Goal: Information Seeking & Learning: Compare options

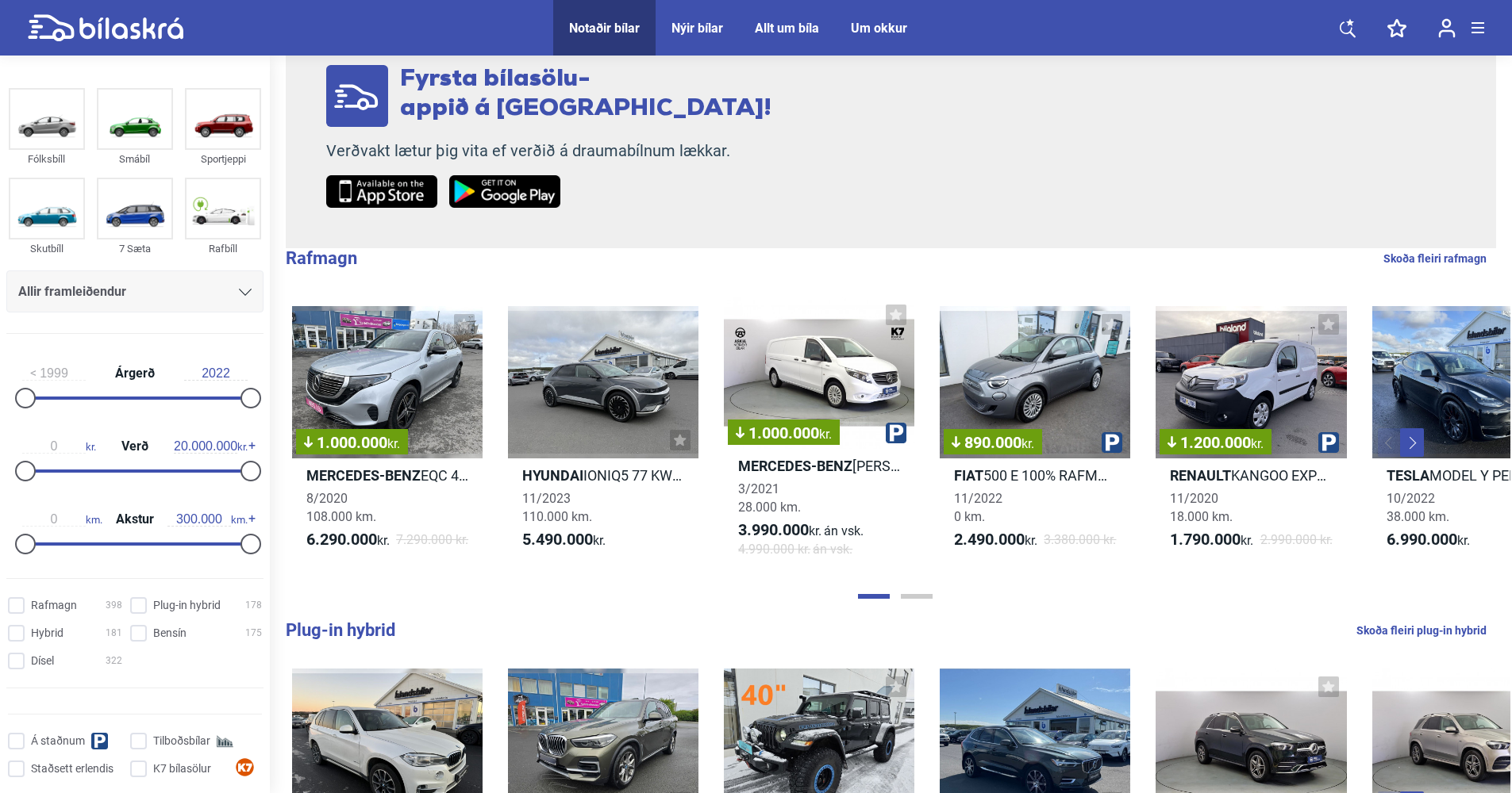
scroll to position [317, 0]
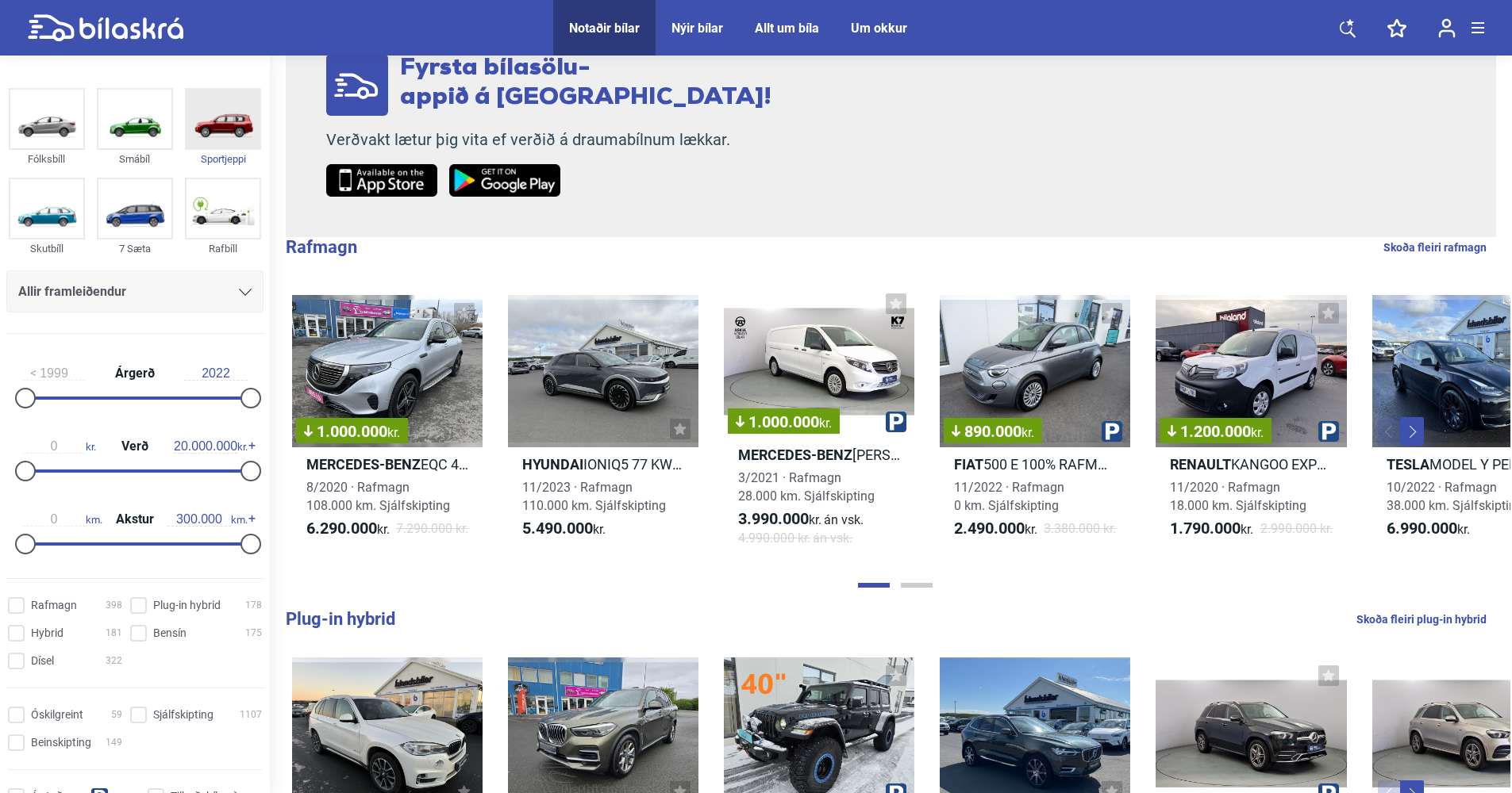
click at [228, 132] on img at bounding box center [223, 119] width 73 height 59
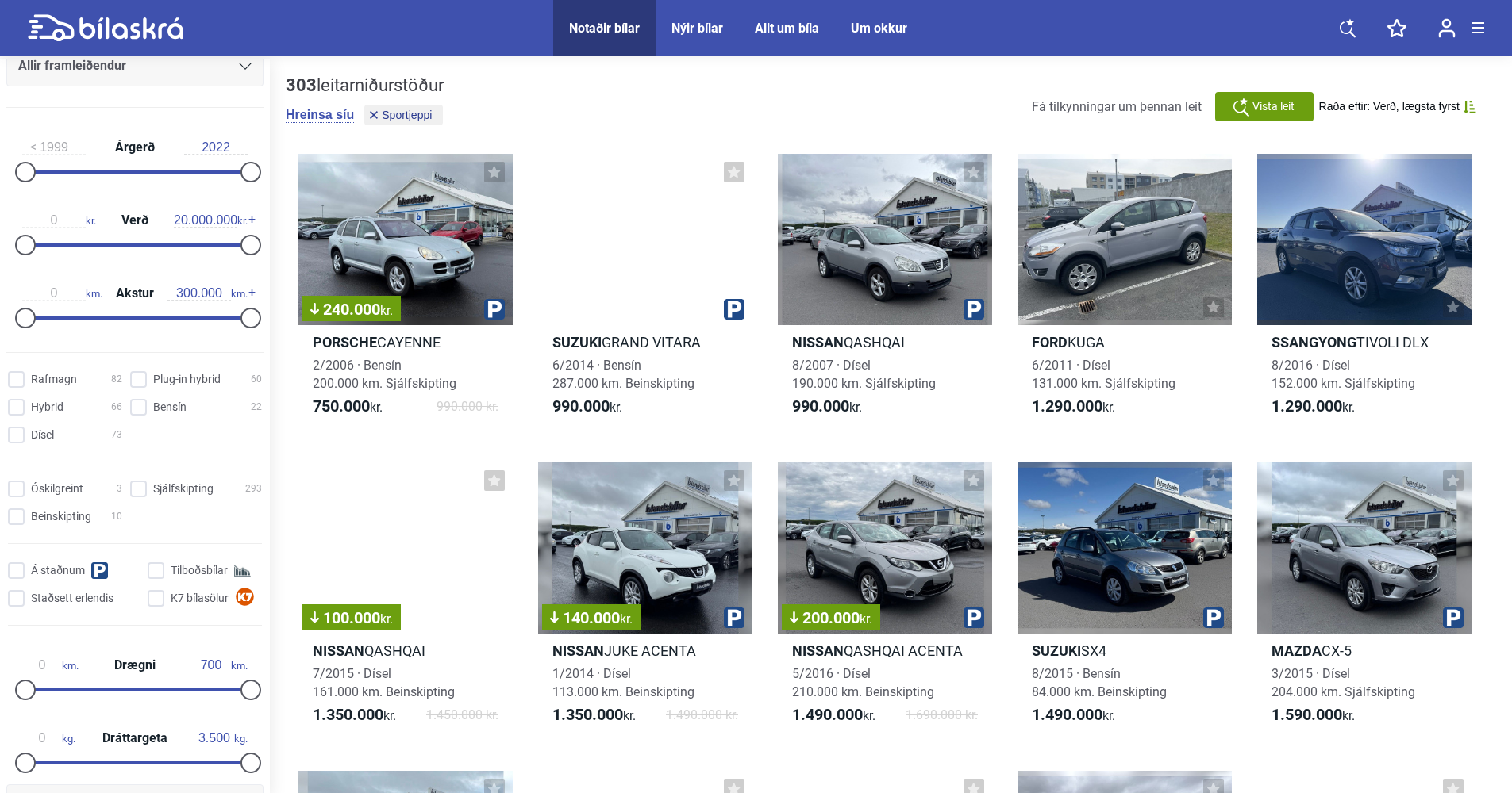
scroll to position [317, 0]
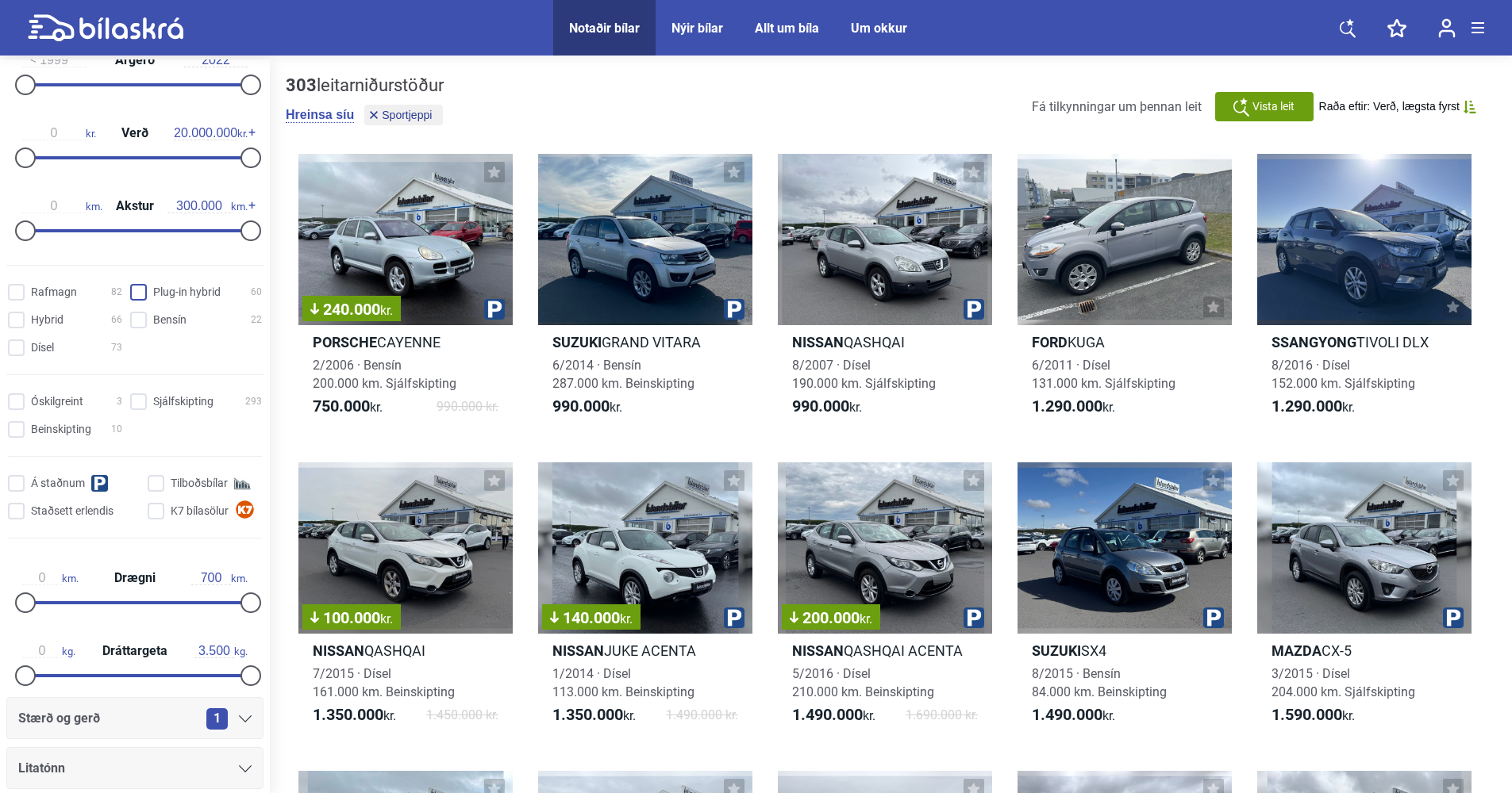
click at [132, 295] on hybrid "Plug-in hybrid 60" at bounding box center [197, 293] width 131 height 16
checkbox hybrid "true"
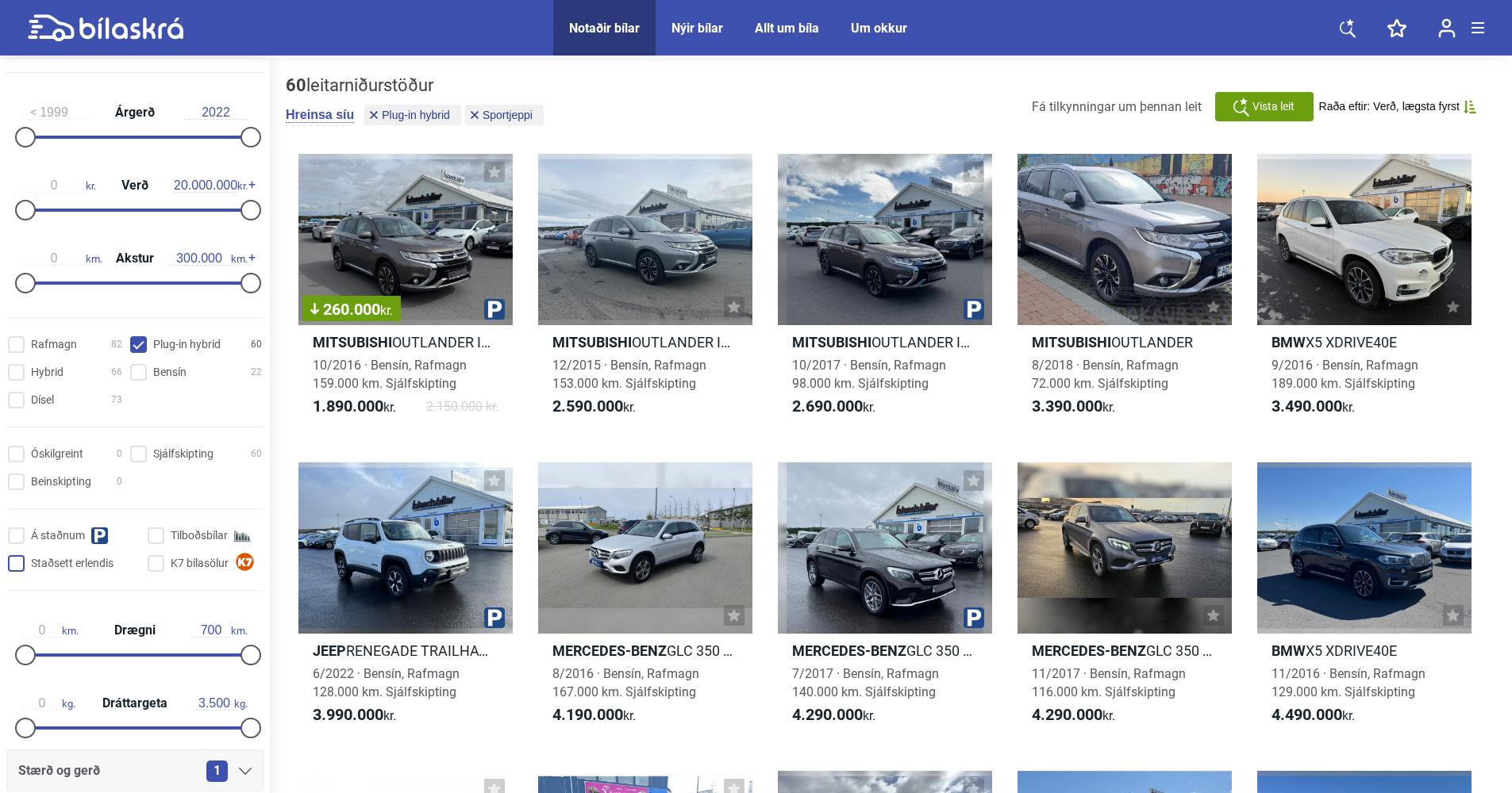
scroll to position [192, 0]
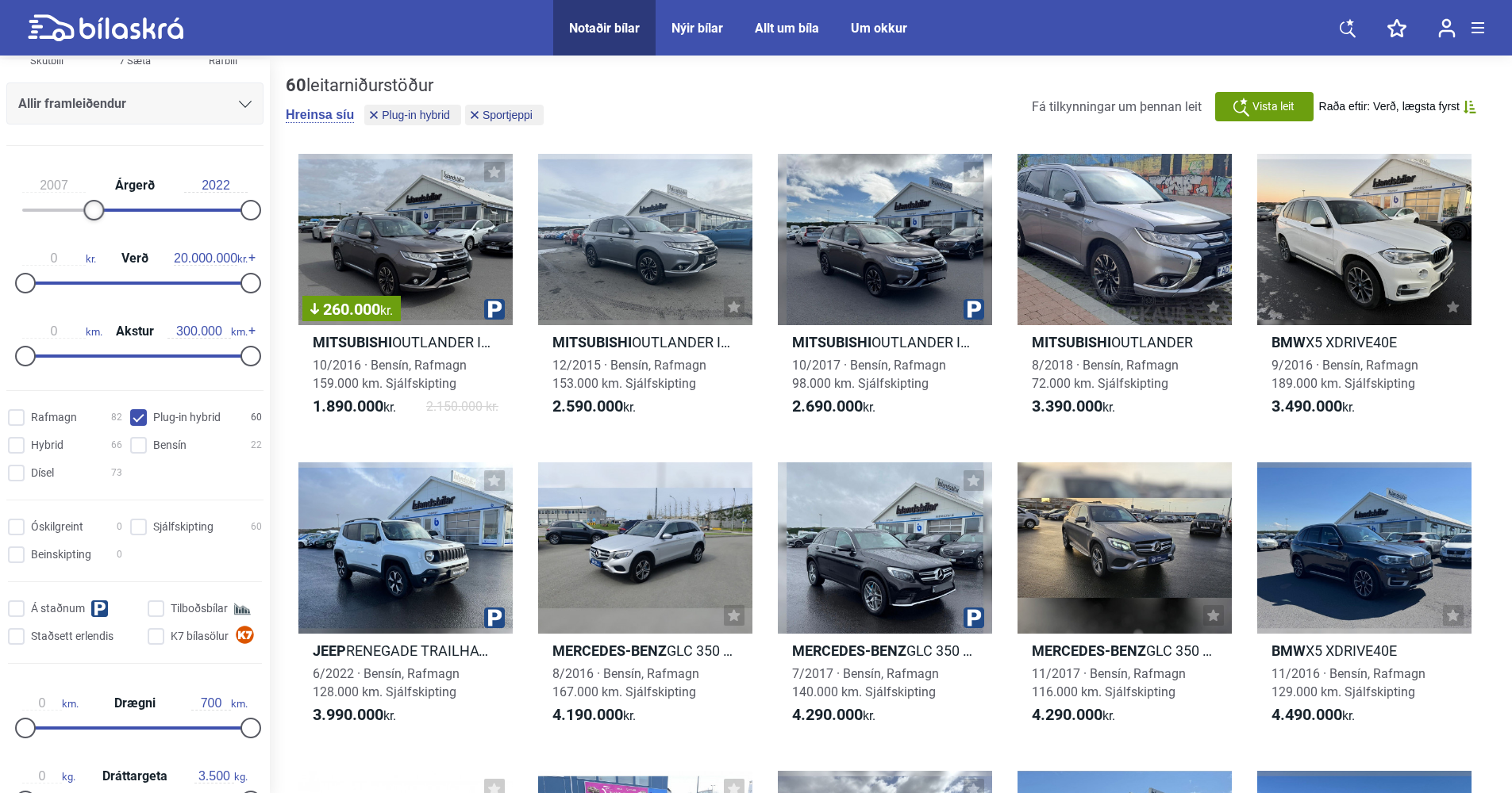
drag, startPoint x: 28, startPoint y: 212, endPoint x: 104, endPoint y: 219, distance: 76.3
click at [104, 219] on div at bounding box center [93, 210] width 20 height 20
click at [106, 219] on div "2007 Árgerð 2022" at bounding box center [135, 194] width 257 height 73
drag, startPoint x: 102, startPoint y: 210, endPoint x: 224, endPoint y: 216, distance: 122.1
click at [224, 216] on div at bounding box center [230, 210] width 20 height 20
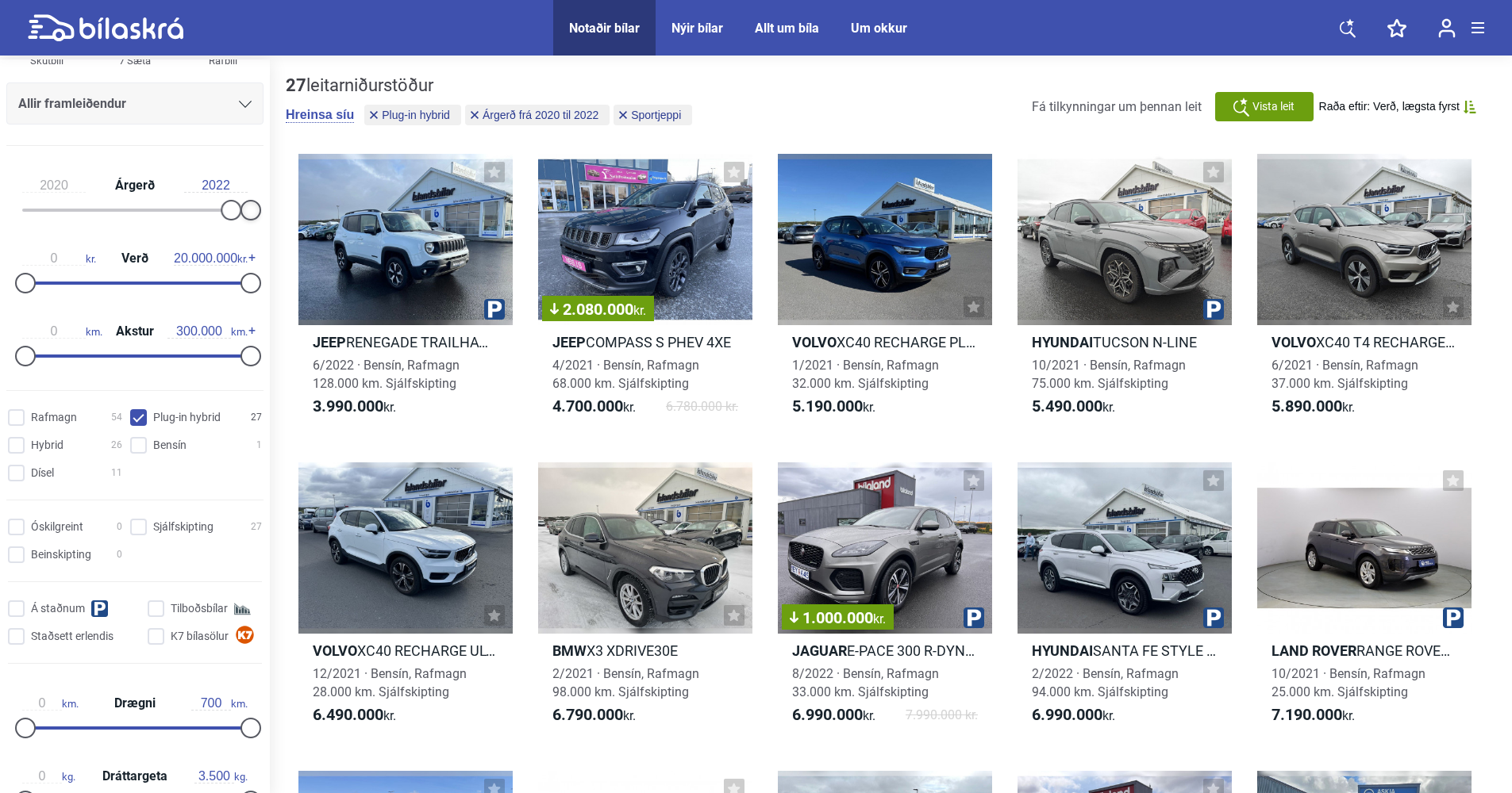
click at [241, 211] on div at bounding box center [251, 210] width 20 height 20
drag, startPoint x: 229, startPoint y: 210, endPoint x: 251, endPoint y: 215, distance: 22.6
click at [247, 212] on div at bounding box center [135, 210] width 225 height 3
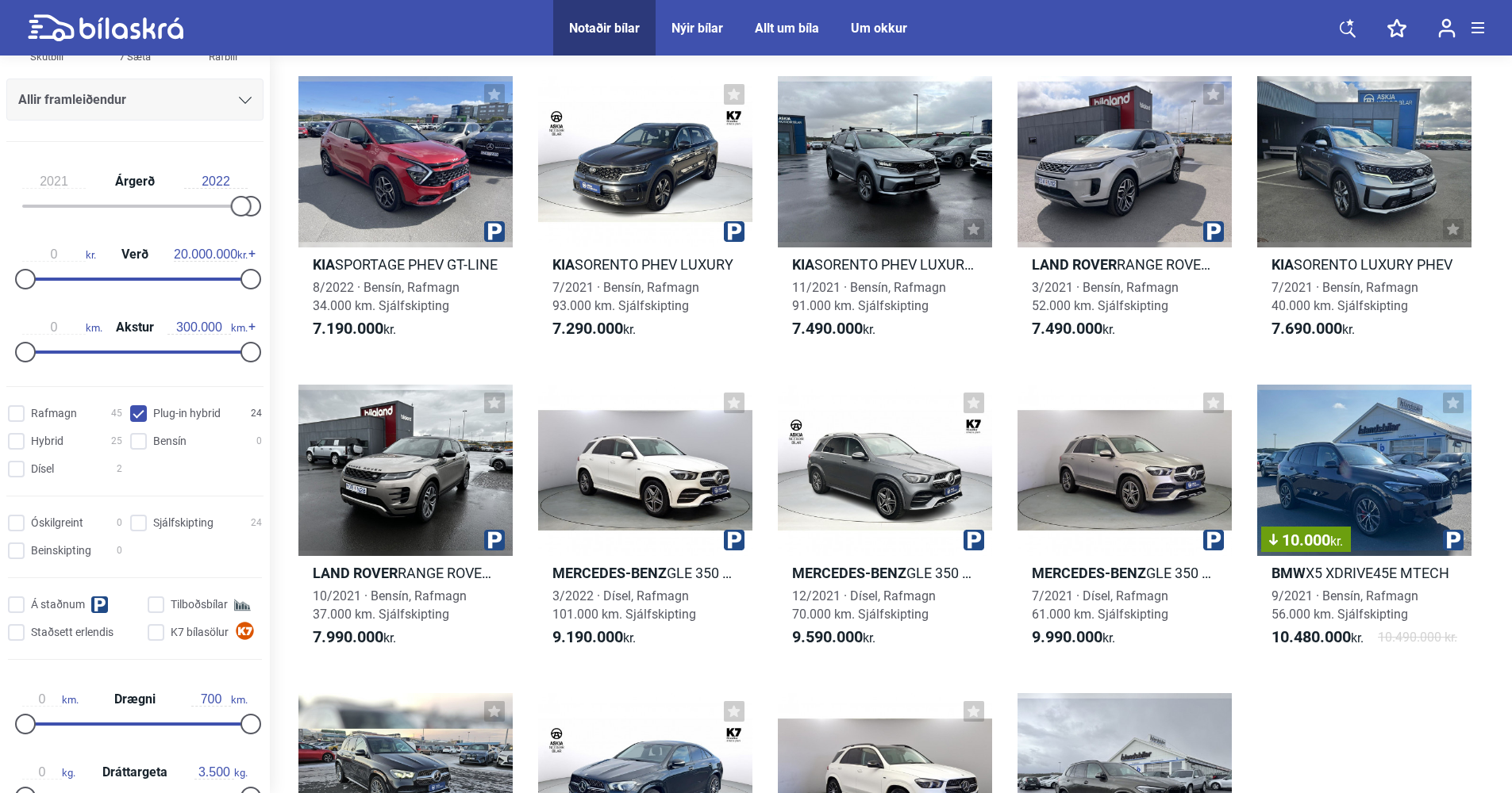
scroll to position [676, 0]
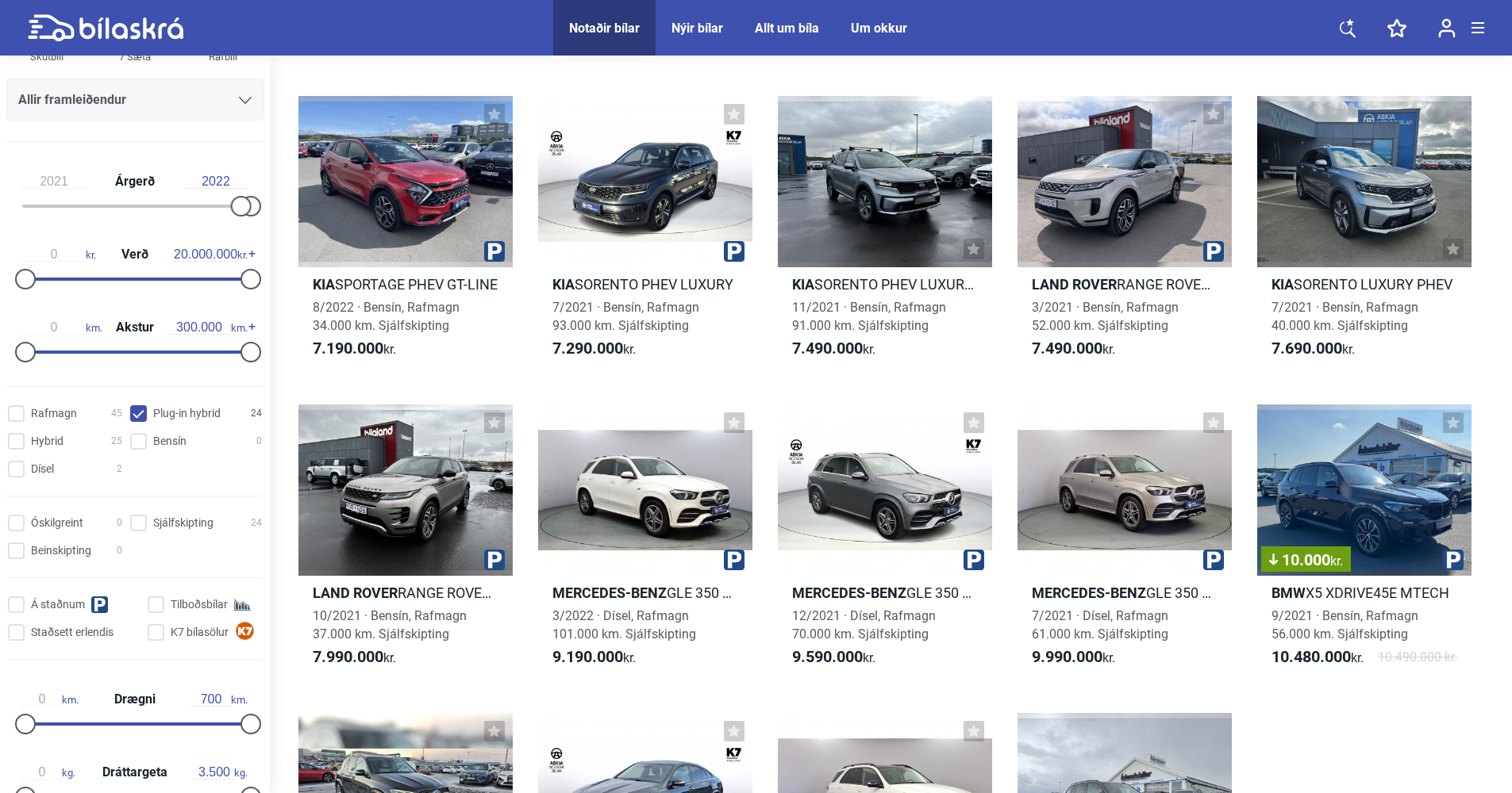
click at [245, 253] on span "20.000.000 kr." at bounding box center [211, 255] width 73 height 15
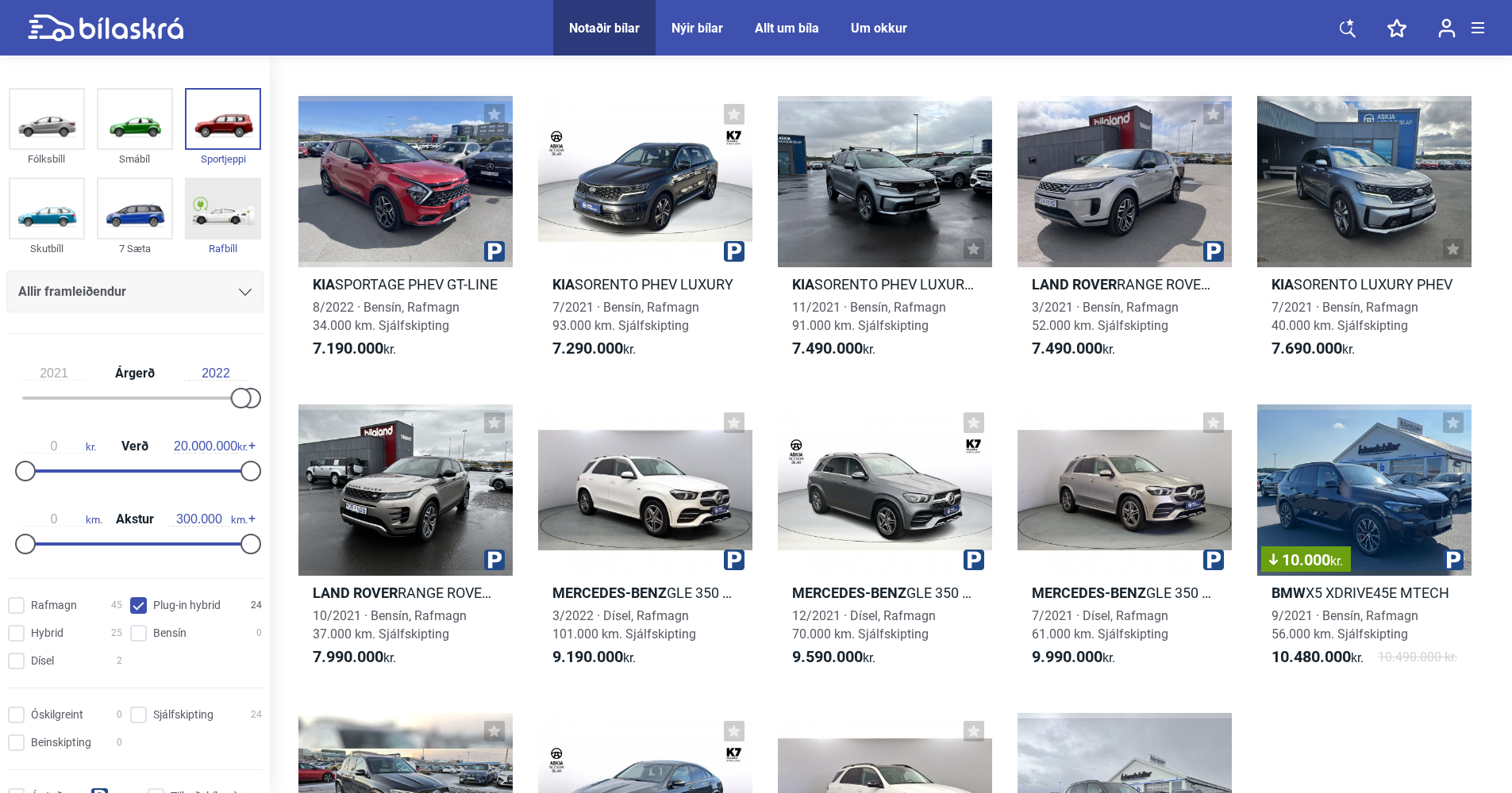
scroll to position [79, 0]
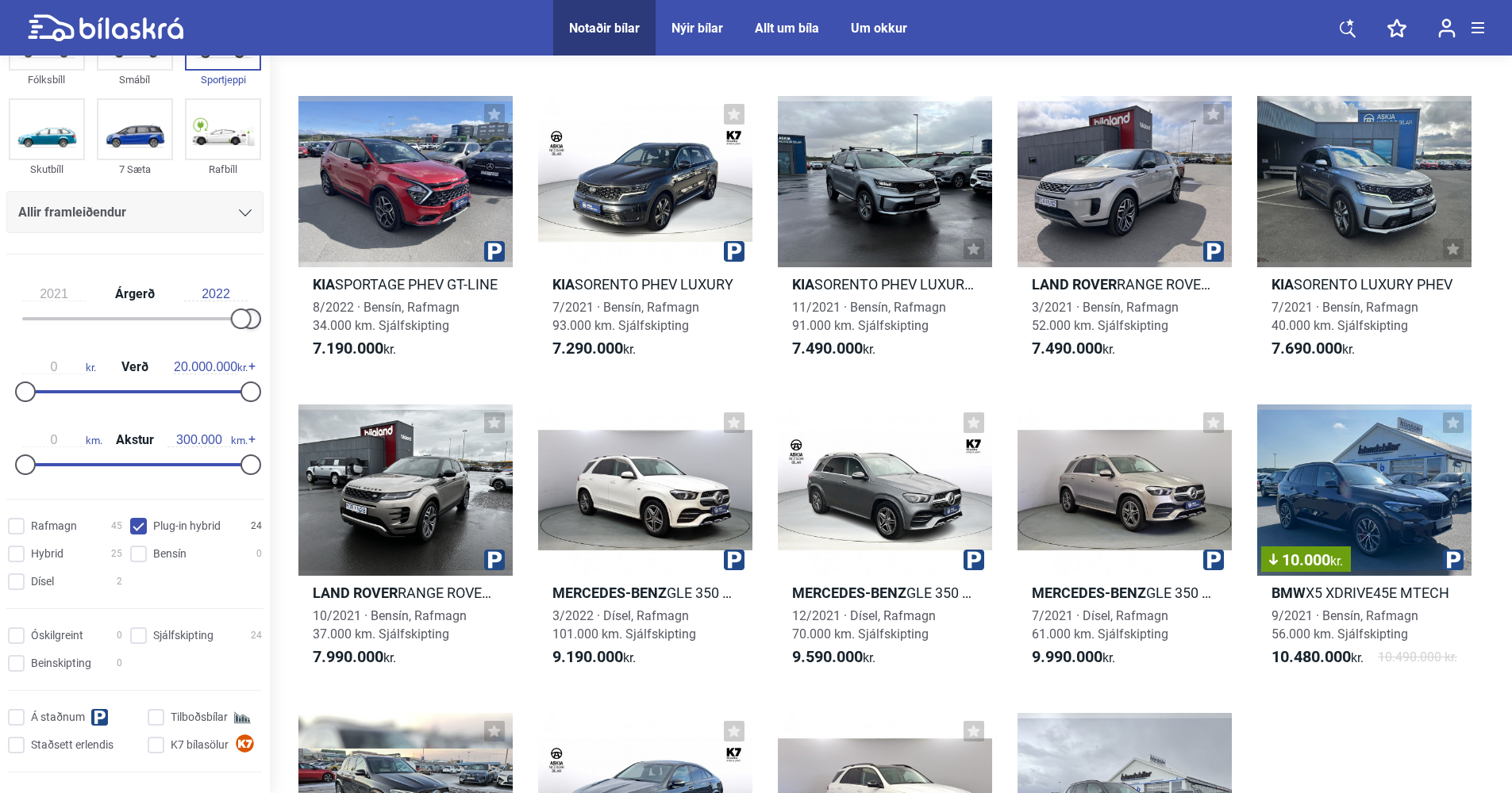
drag, startPoint x: 248, startPoint y: 320, endPoint x: 271, endPoint y: 320, distance: 23.0
click at [271, 320] on div "Fólksbíll Smábíl Sportjeppi Skutbíll 7 Sæta Rafbíll Allir framleiðendur [PERSON…" at bounding box center [756, 202] width 1512 height 1637
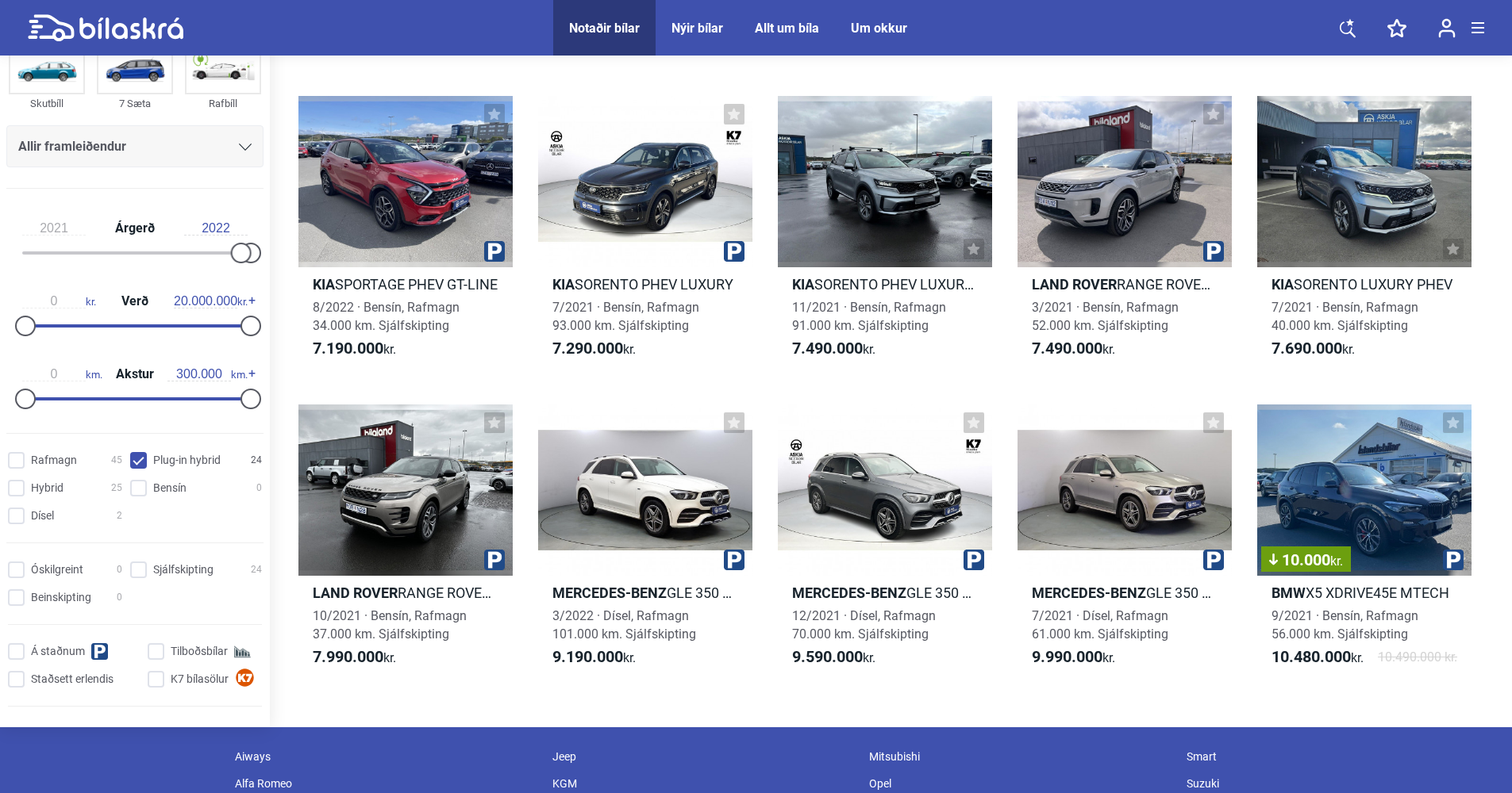
click at [251, 253] on div at bounding box center [251, 253] width 20 height 20
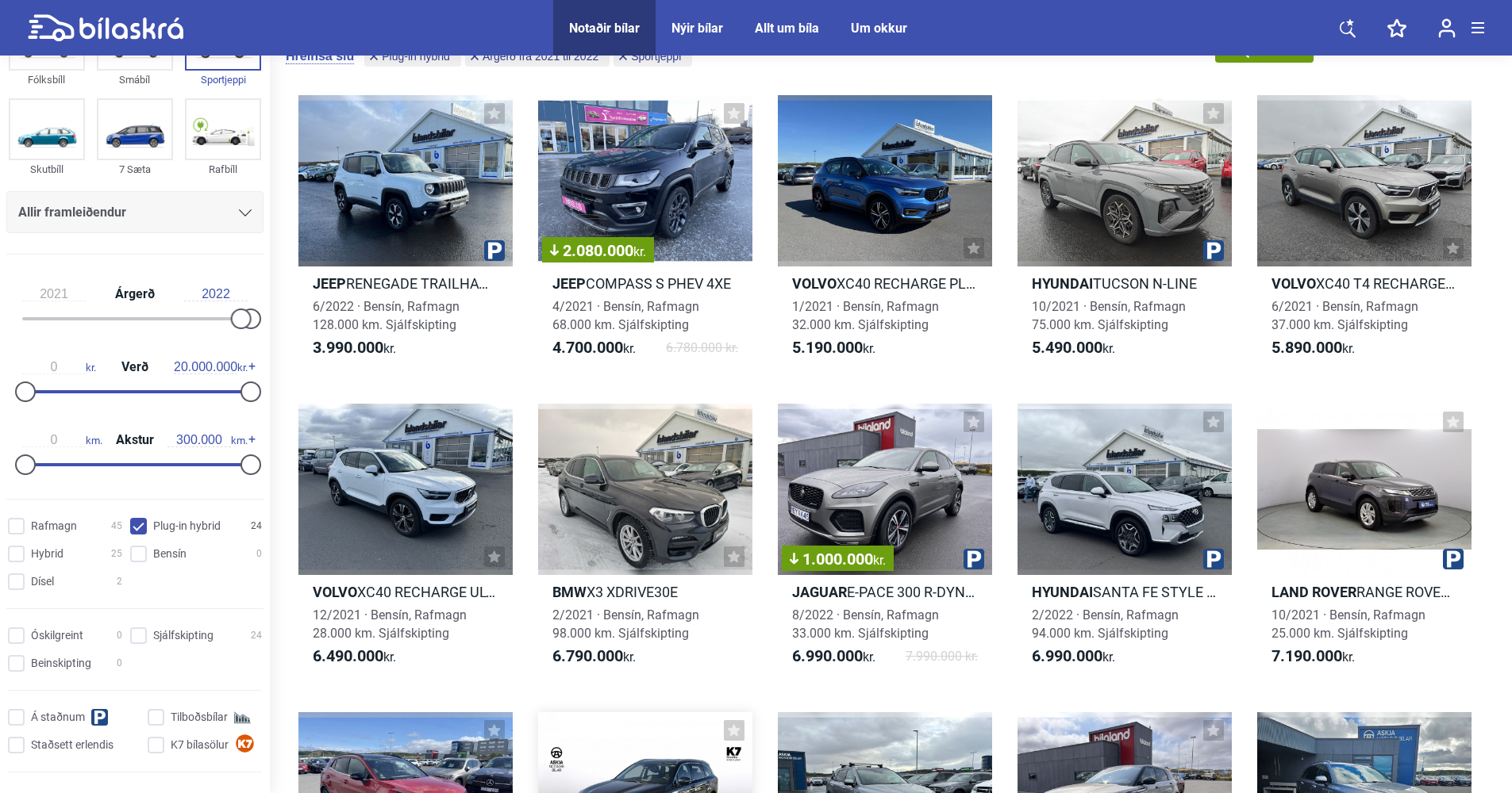
scroll to position [41, 0]
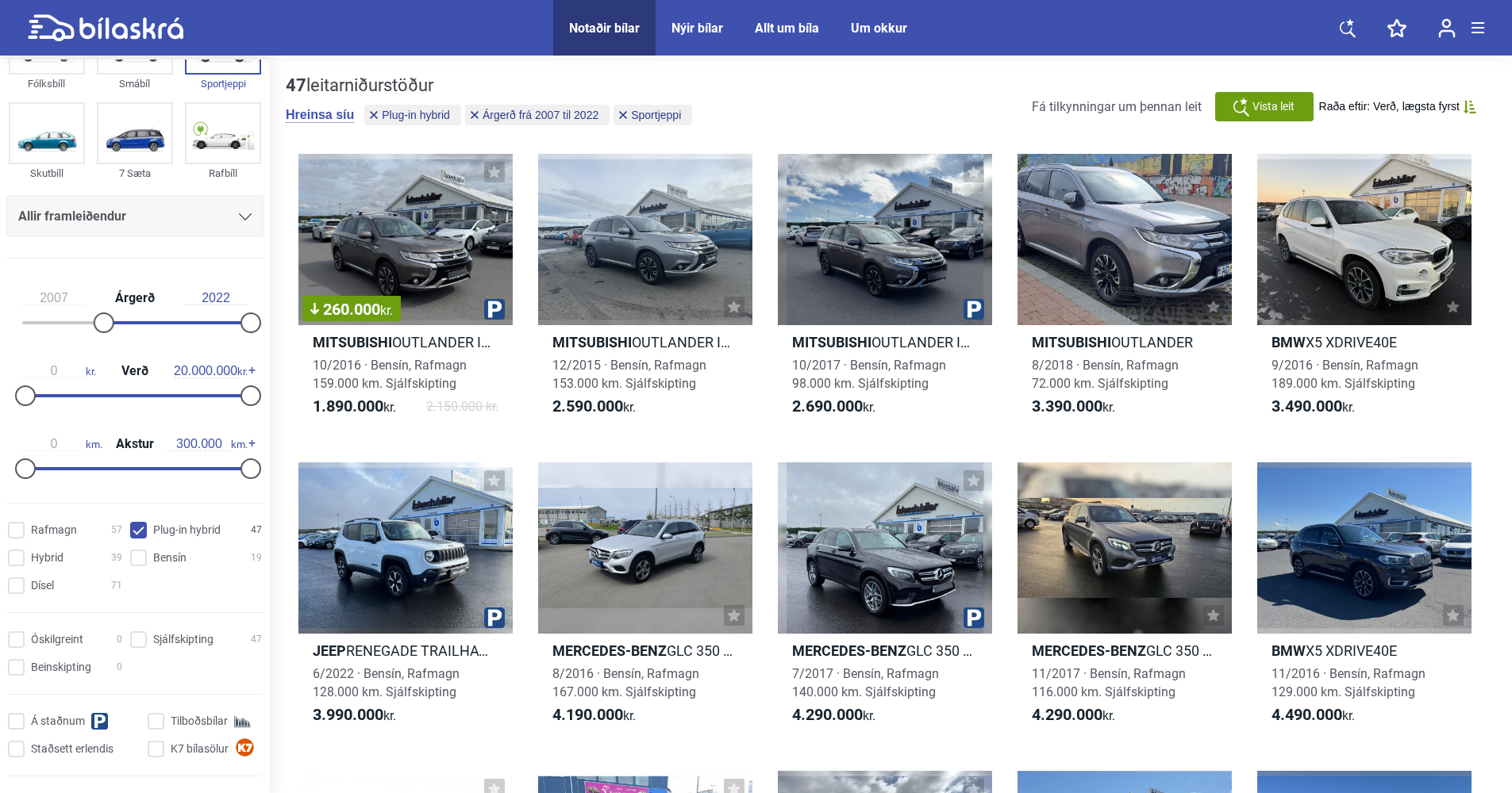
type input "1999"
checkbox hybrid "false"
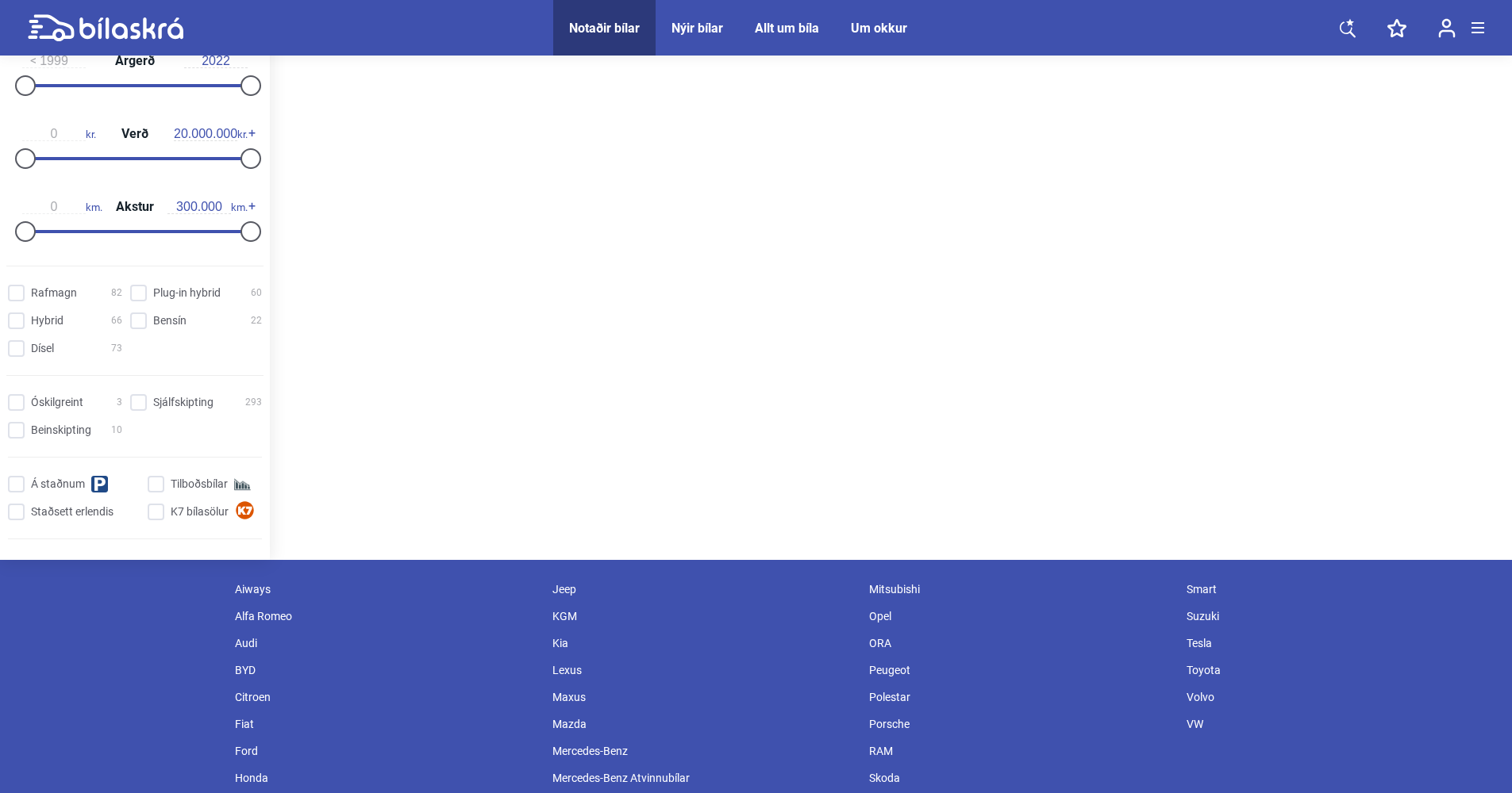
scroll to position [317, 0]
